Goal: Information Seeking & Learning: Learn about a topic

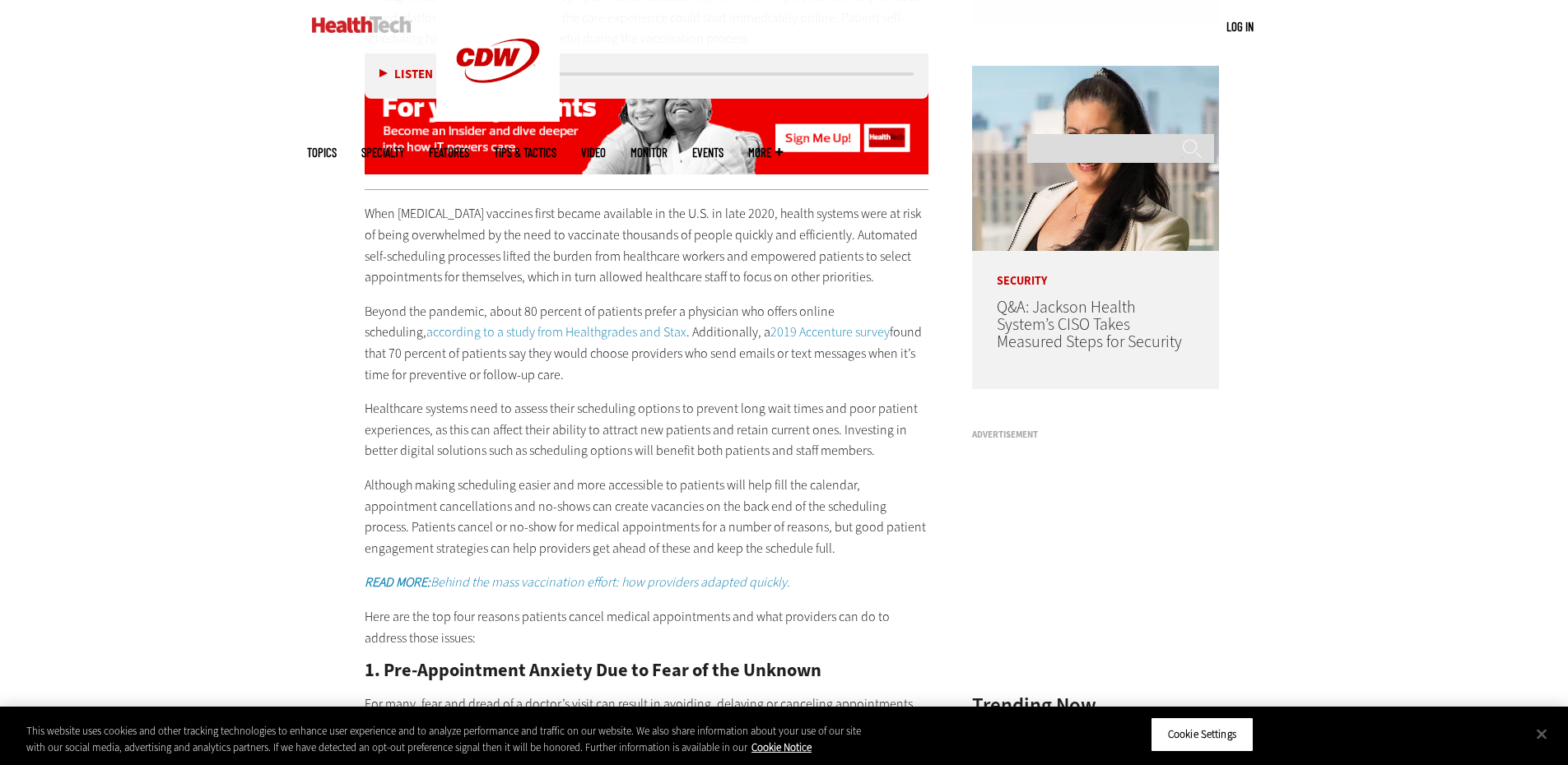
scroll to position [1399, 0]
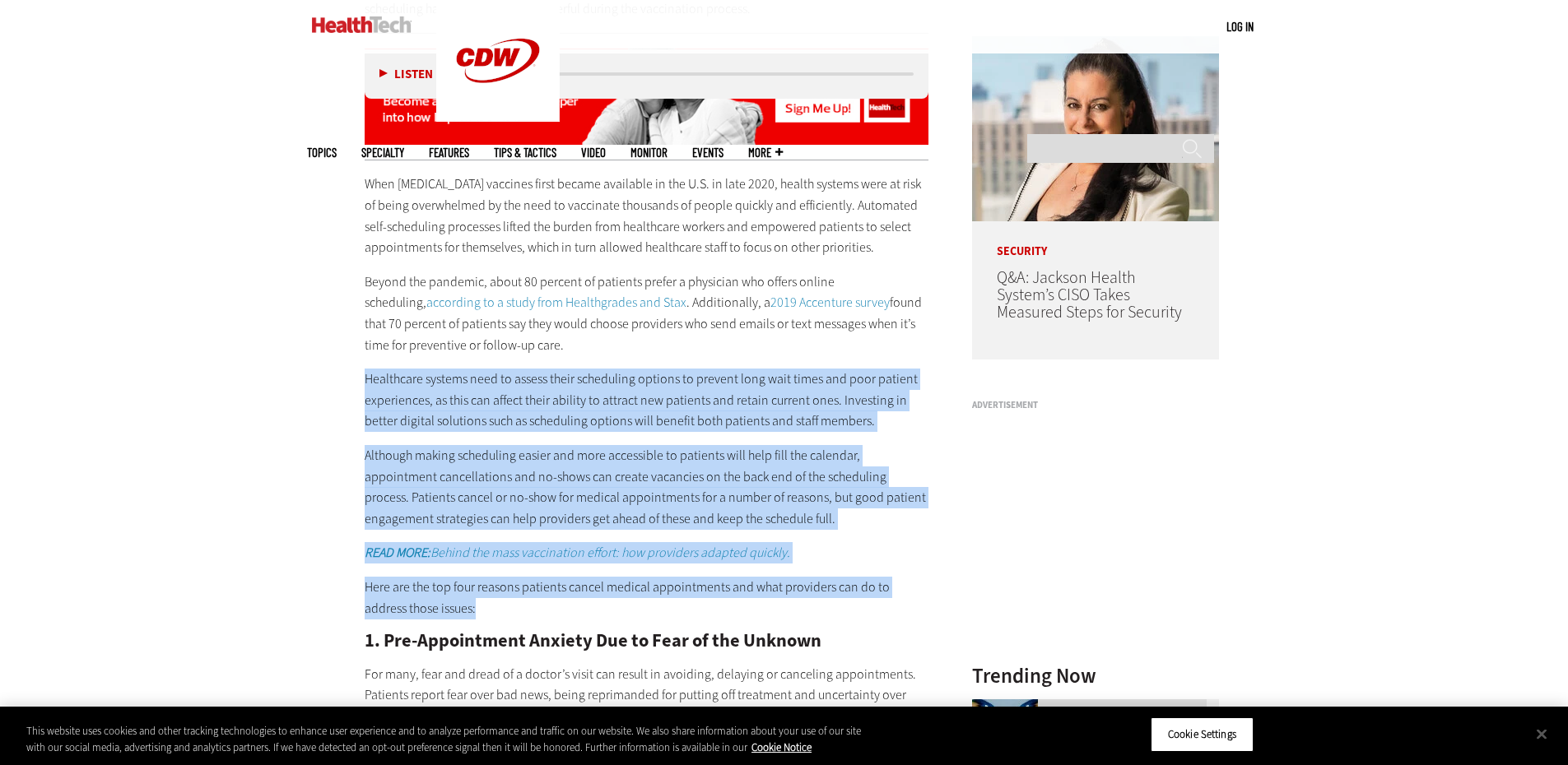
drag, startPoint x: 360, startPoint y: 379, endPoint x: 806, endPoint y: 609, distance: 501.8
copy div "Healthcare systems need to assess their scheduling options to prevent long wait…"
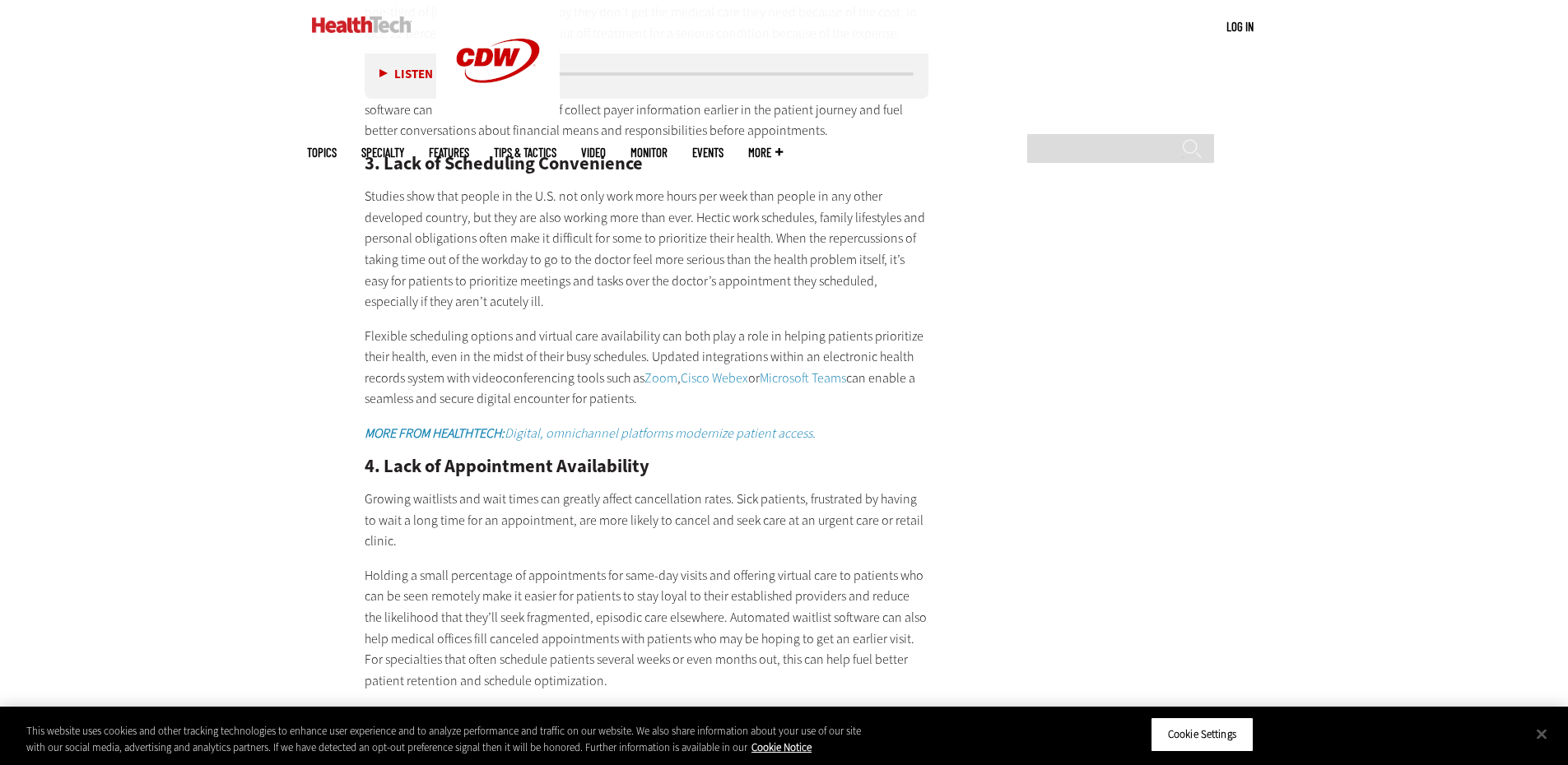
scroll to position [2633, 0]
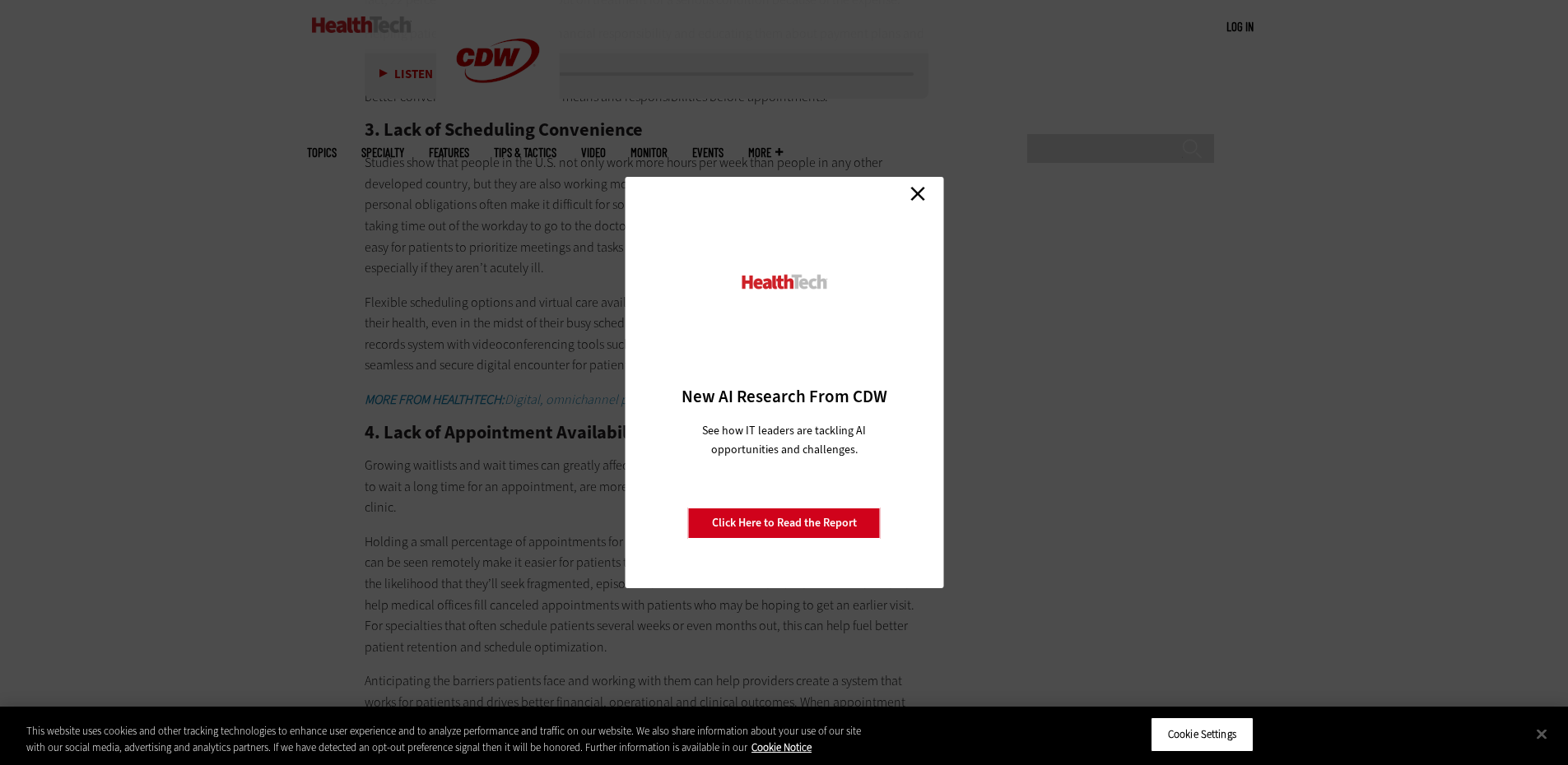
click at [918, 188] on link "Close" at bounding box center [917, 193] width 25 height 25
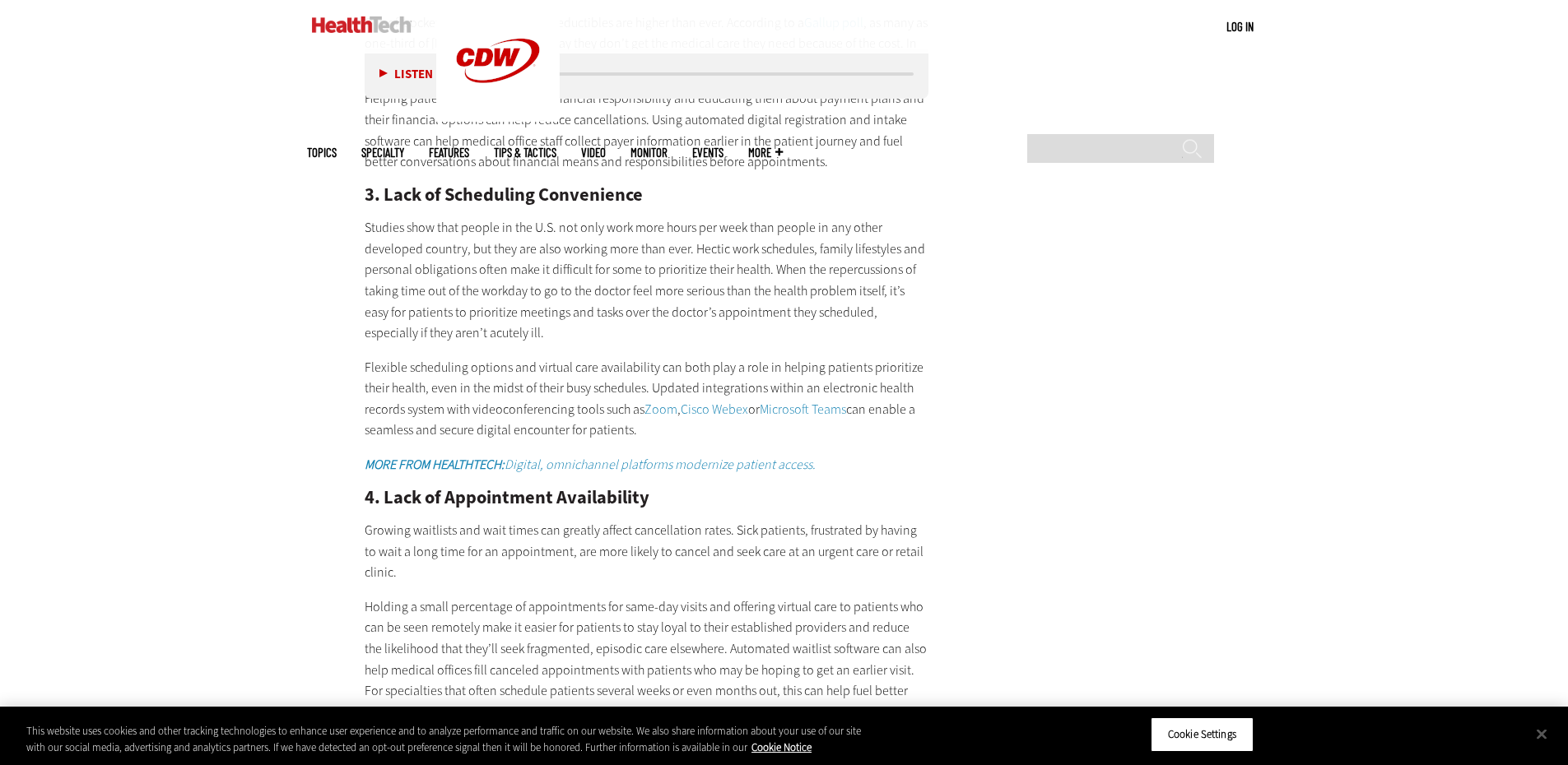
scroll to position [2551, 0]
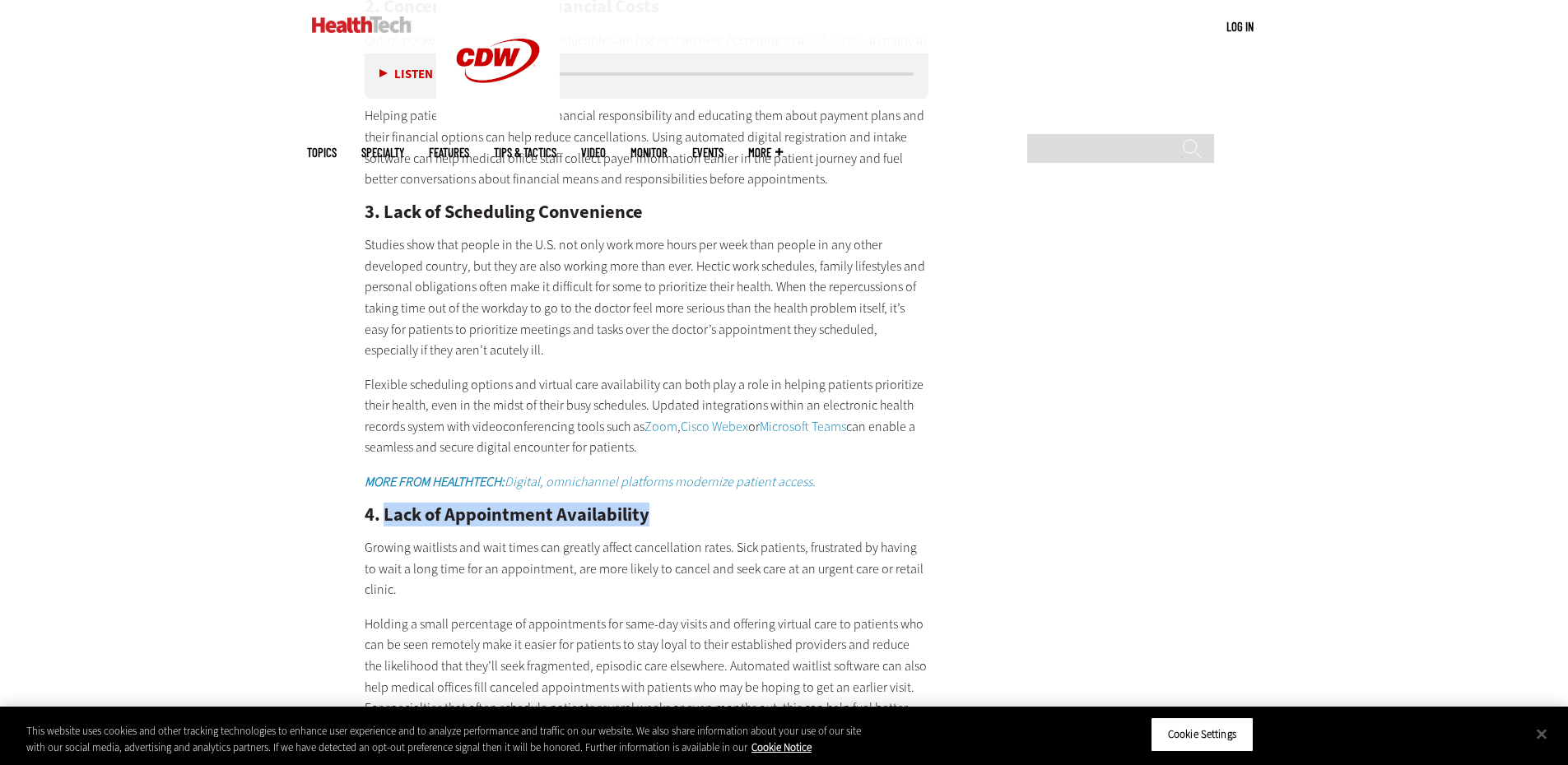
drag, startPoint x: 678, startPoint y: 513, endPoint x: 383, endPoint y: 523, distance: 295.2
click at [383, 523] on h2 "4. Lack of Appointment Availability" at bounding box center [646, 515] width 564 height 18
copy h2 "Lack of Appointment Availability"
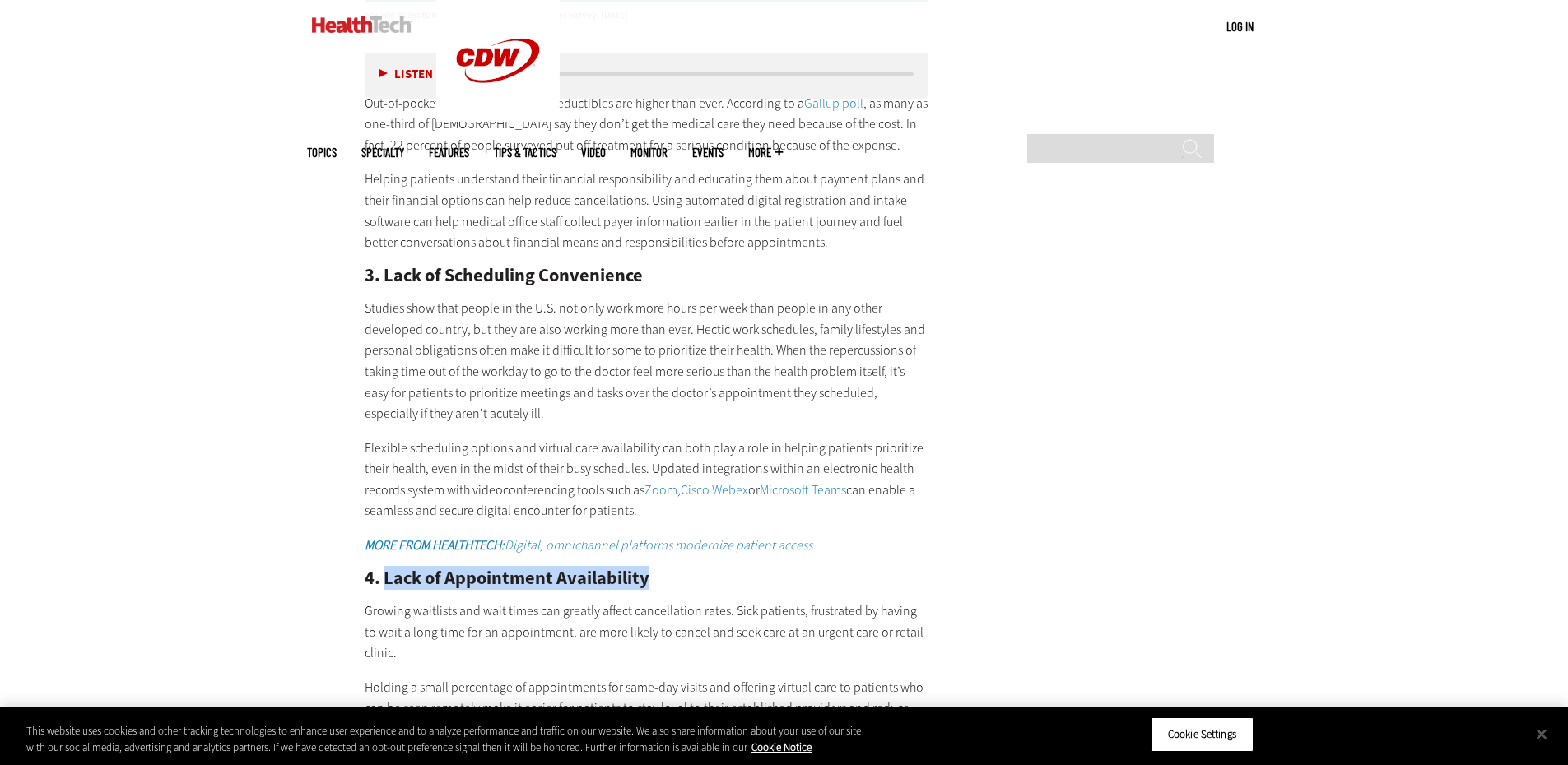
scroll to position [2221, 0]
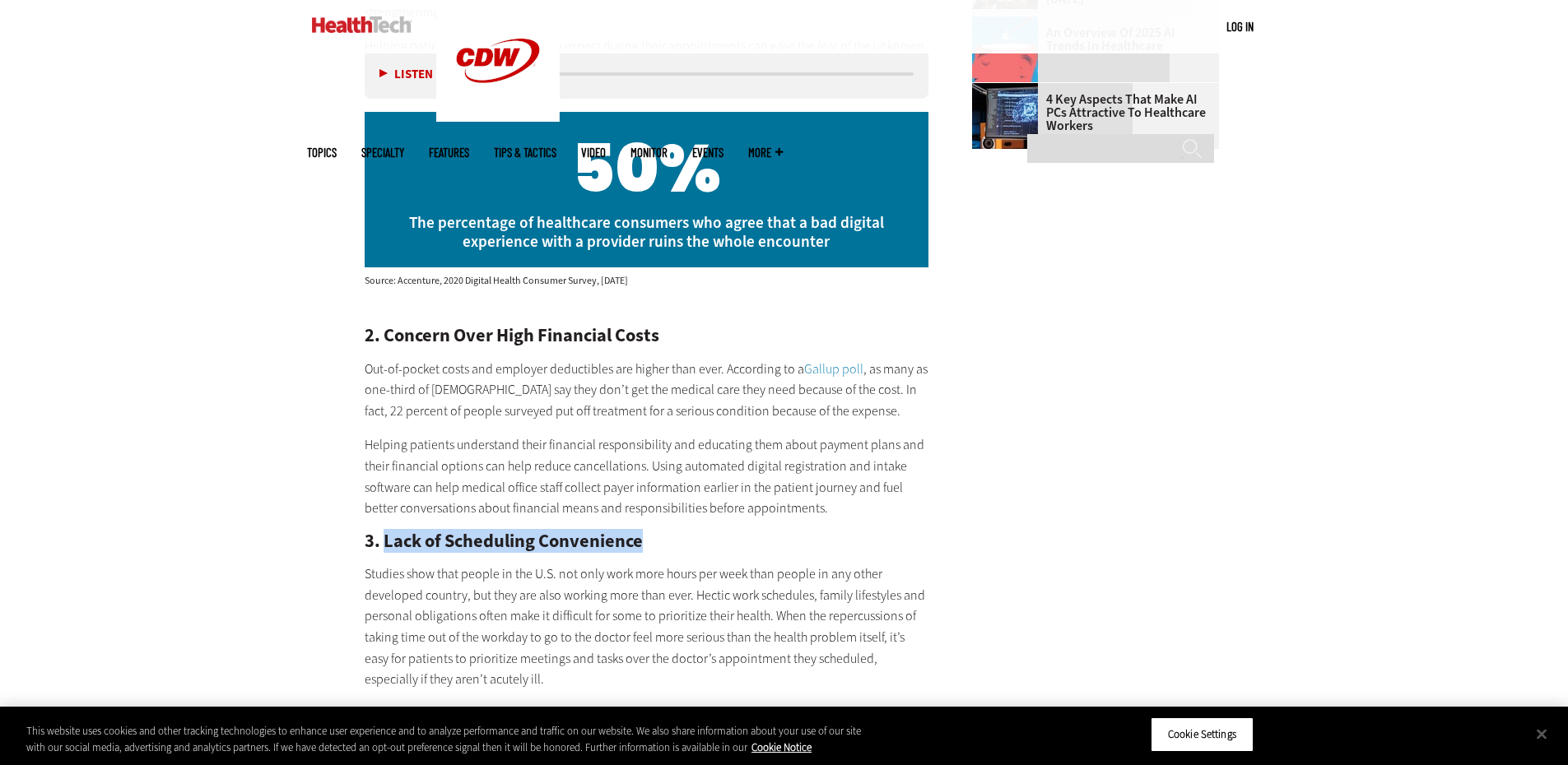
copy h2 "Lack of Scheduling Convenience"
drag, startPoint x: 695, startPoint y: 544, endPoint x: 386, endPoint y: 547, distance: 309.0
click at [386, 547] on h2 "3. Lack of Scheduling Convenience" at bounding box center [646, 542] width 564 height 18
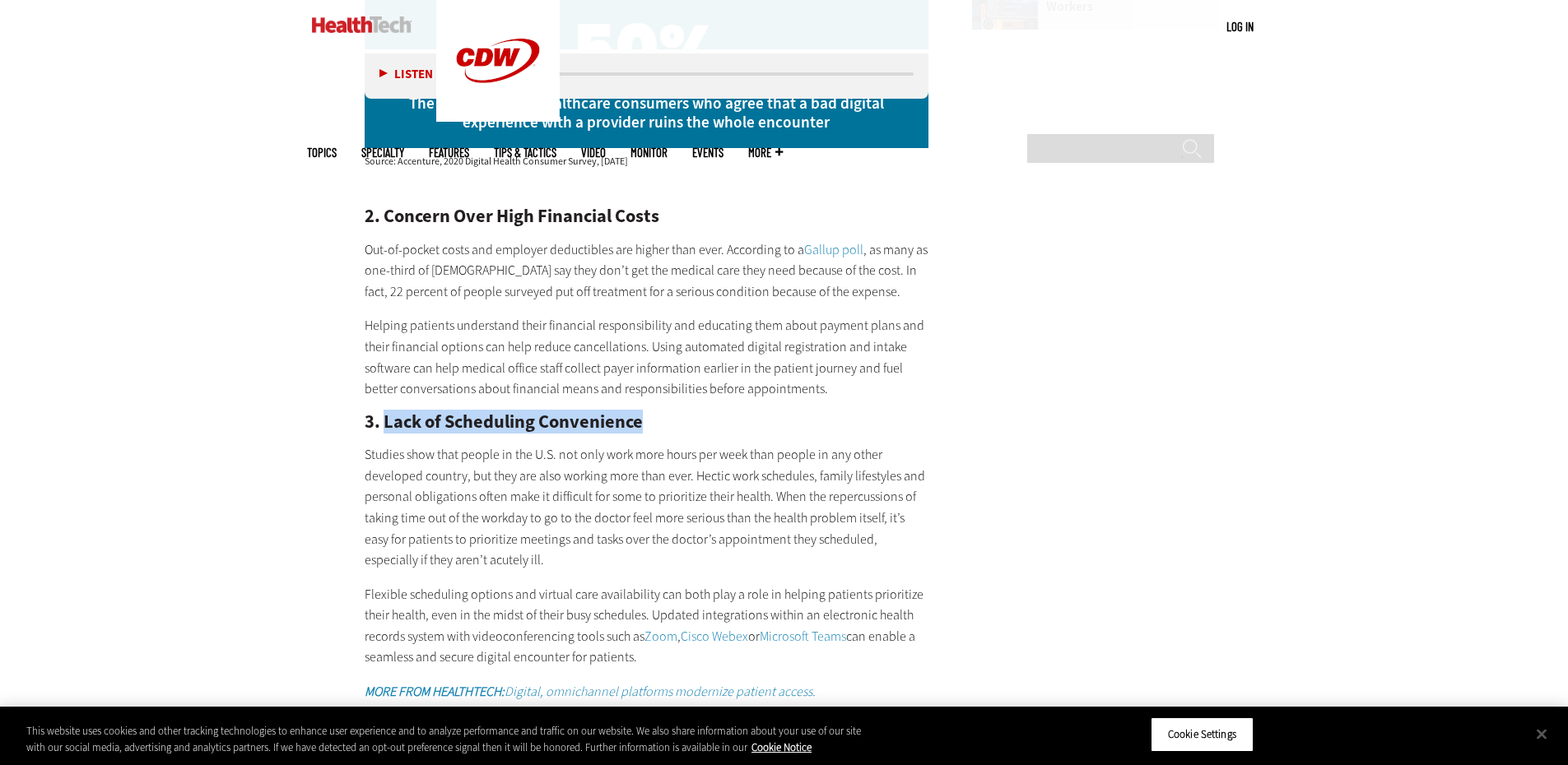
scroll to position [2386, 0]
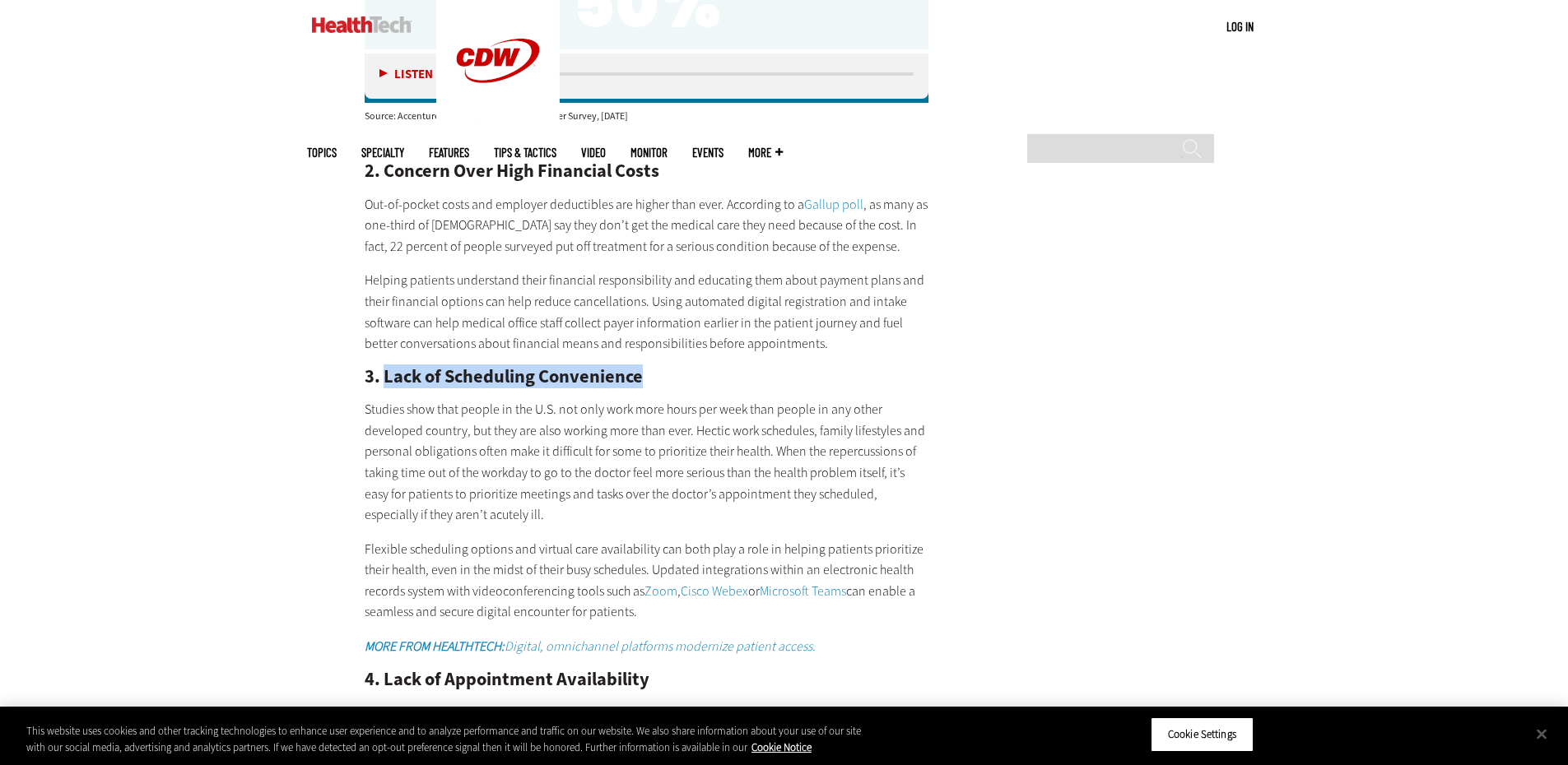
drag, startPoint x: 648, startPoint y: 611, endPoint x: 349, endPoint y: 533, distance: 309.0
click at [349, 533] on article "[DATE] Twitter Facebook LinkedIn Reddit Flipboard Email Patient-Centered Care E…" at bounding box center [631, 15] width 597 height 3292
copy p "Flexible scheduling options and virtual care availability can both play a role …"
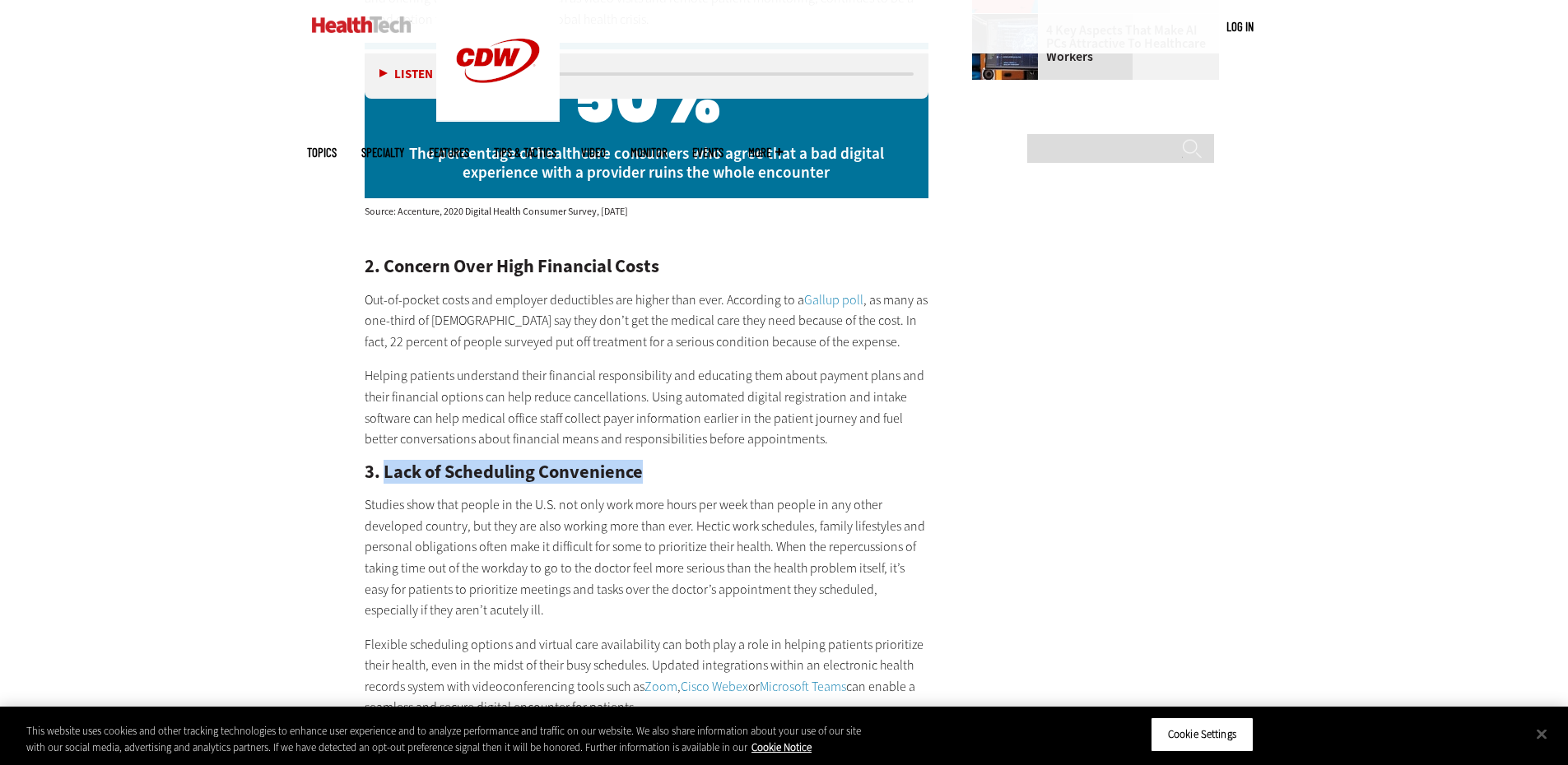
scroll to position [2139, 0]
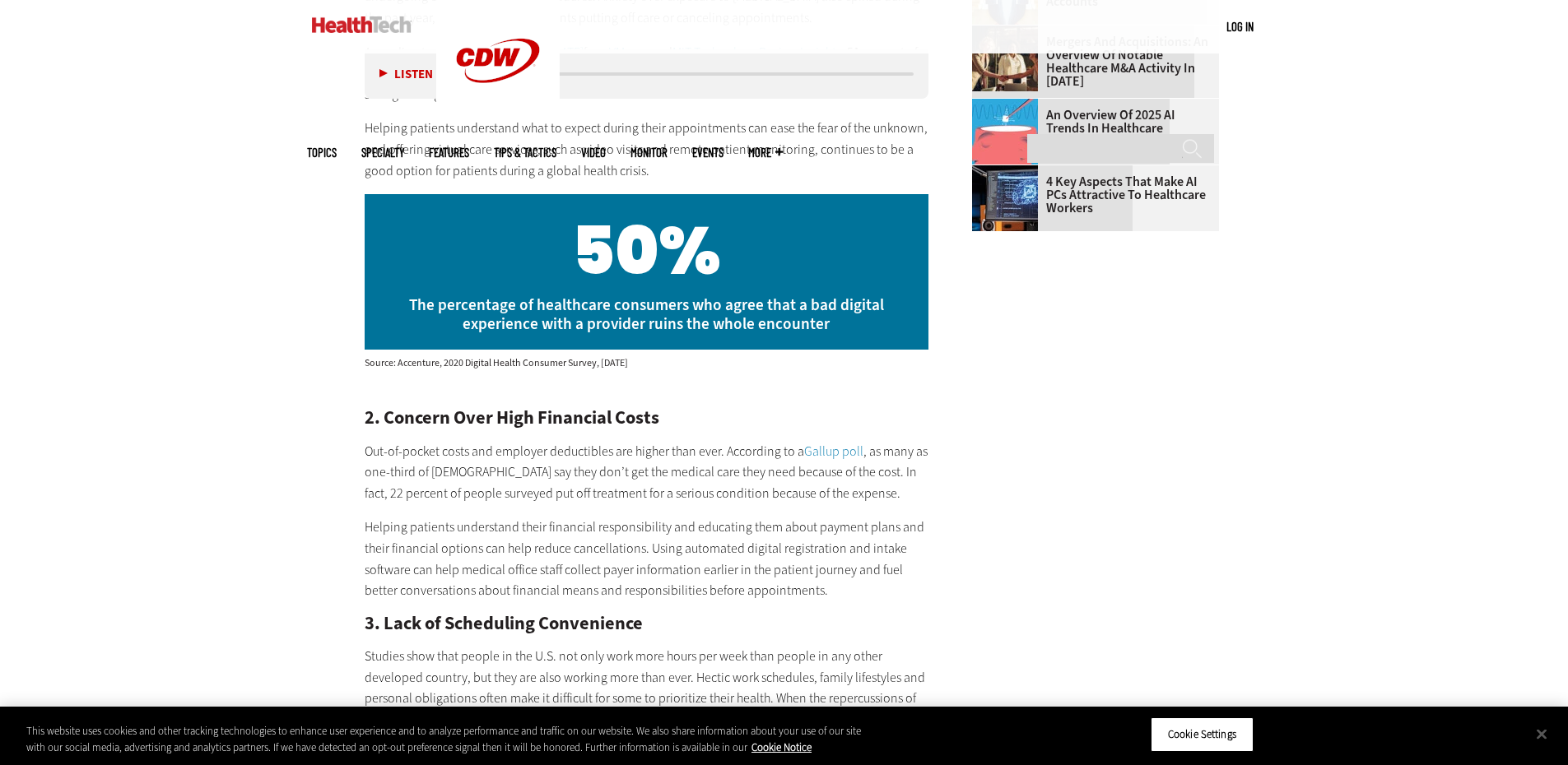
click at [685, 426] on h2 "2. Concern Over High Financial Costs" at bounding box center [646, 418] width 564 height 18
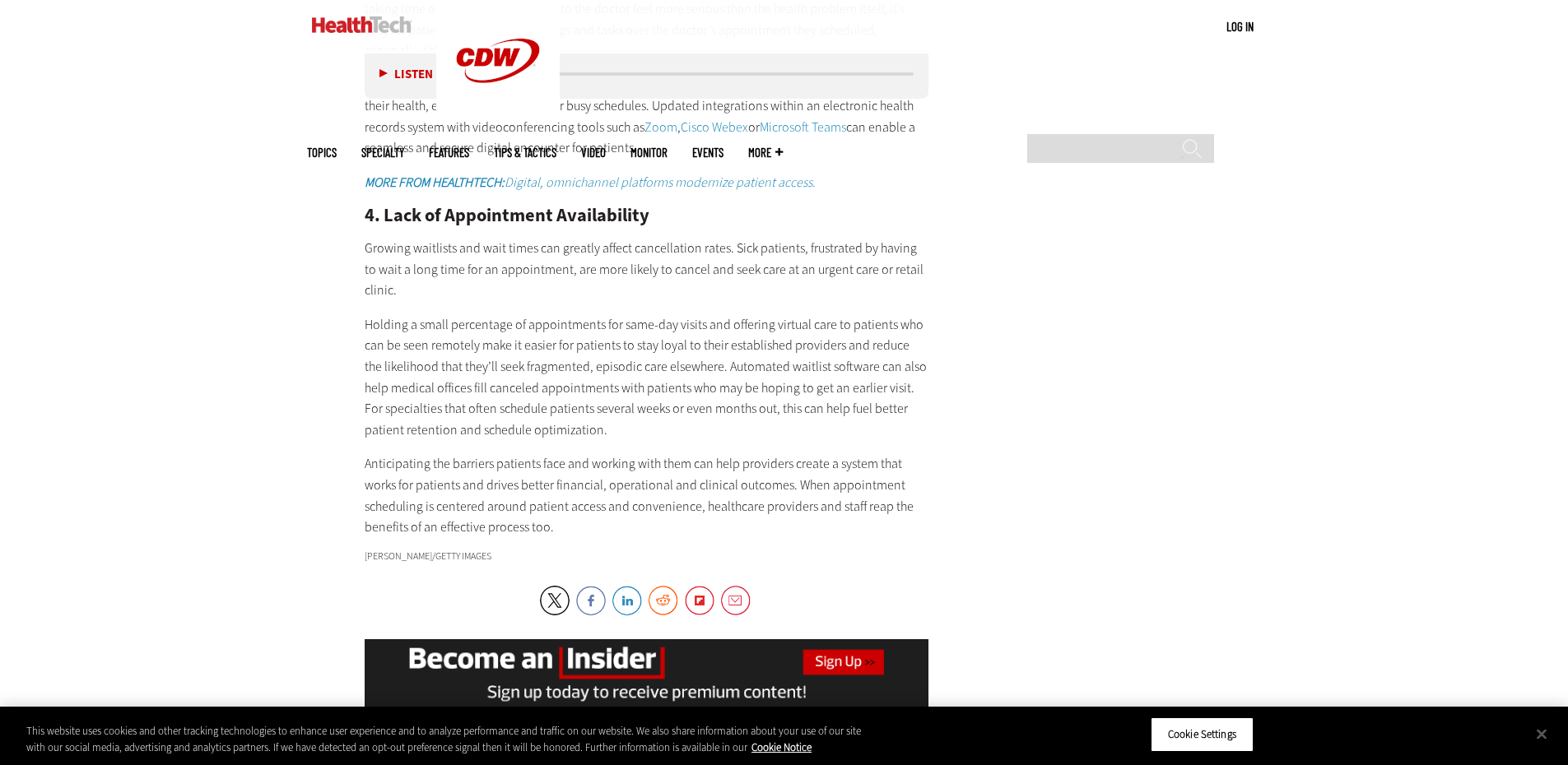
scroll to position [3044, 0]
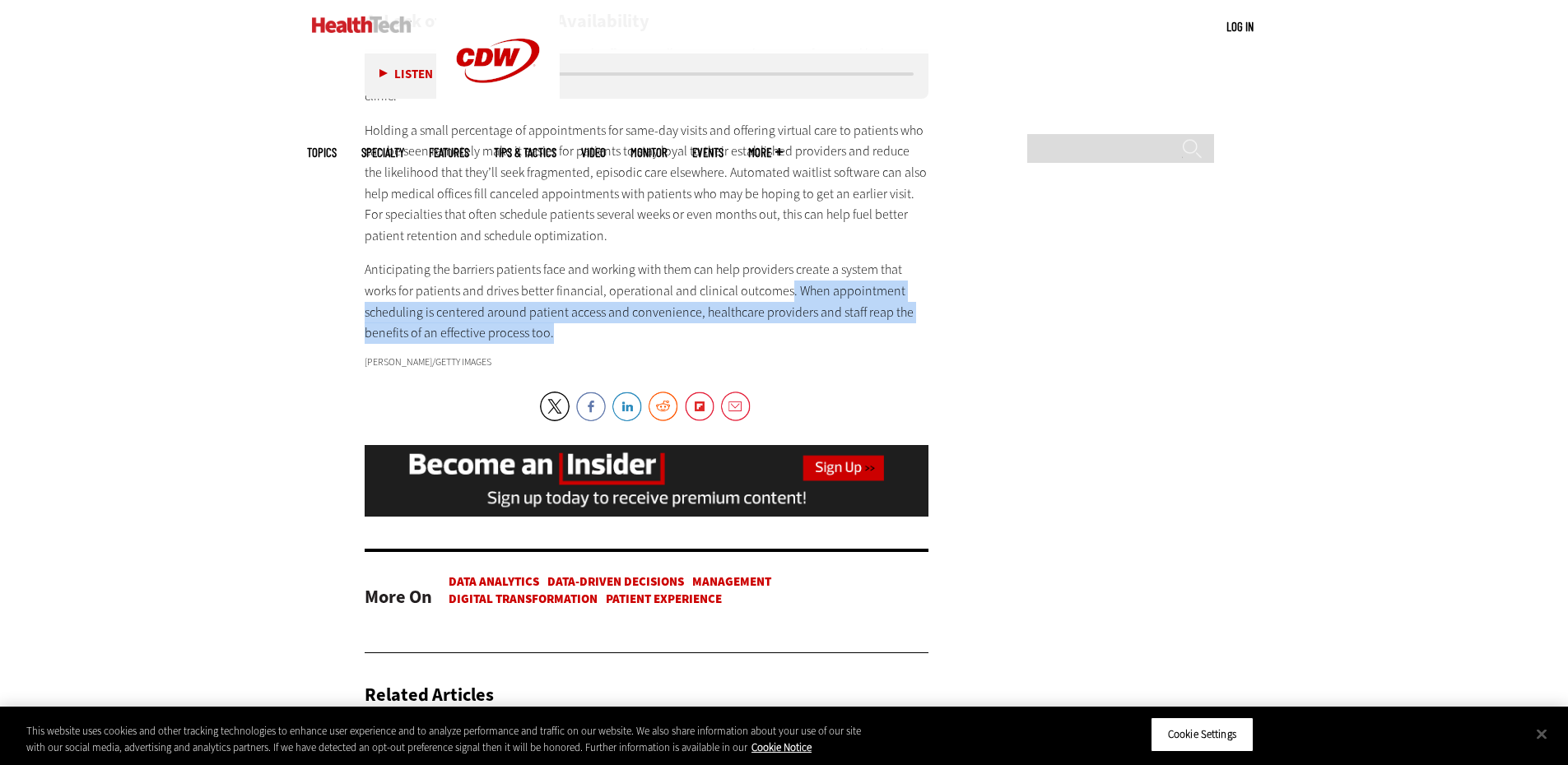
drag, startPoint x: 561, startPoint y: 325, endPoint x: 785, endPoint y: 293, distance: 226.3
click at [785, 293] on p "Anticipating the barriers patients face and working with them can help provider…" at bounding box center [646, 301] width 564 height 84
copy p ". When appointment scheduling is centered around patient access and convenience…"
